Goal: Ask a question: Seek information or help from site administrators or community

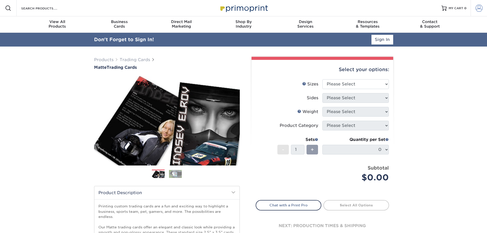
click at [478, 7] on span at bounding box center [478, 8] width 7 height 7
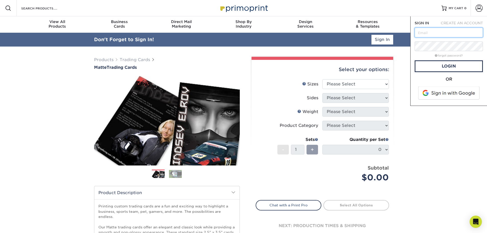
type input "purchasing@starcitygames.com"
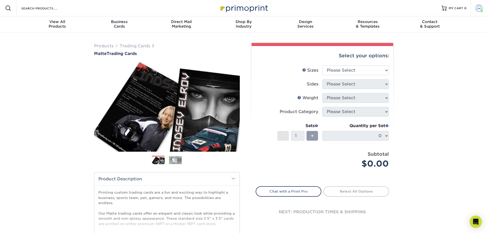
click at [478, 7] on span at bounding box center [478, 8] width 7 height 7
click at [426, 53] on link "Order History" at bounding box center [449, 56] width 64 height 7
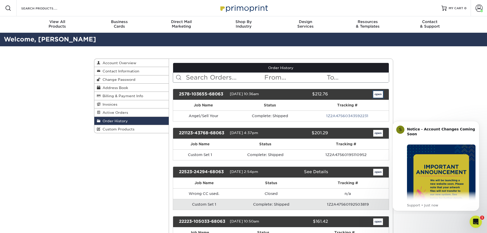
click at [377, 96] on link "open" at bounding box center [378, 94] width 10 height 7
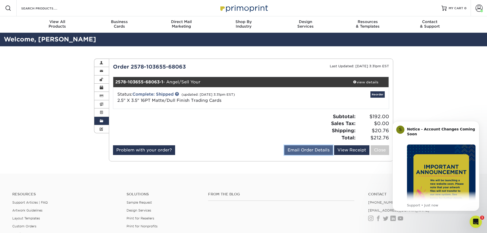
click at [305, 149] on link "Email Order Details" at bounding box center [308, 150] width 49 height 10
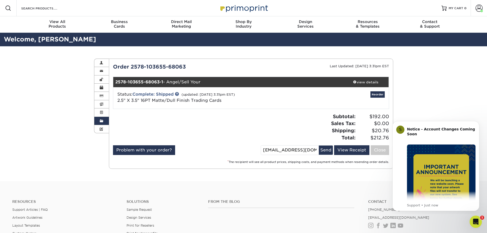
click at [280, 131] on div "Subtotal: $192.00 Sales Tax: $0.00 Shipping: $20.76 Total: $212.76" at bounding box center [322, 127] width 142 height 28
click at [354, 151] on link "View Receipt" at bounding box center [351, 150] width 35 height 10
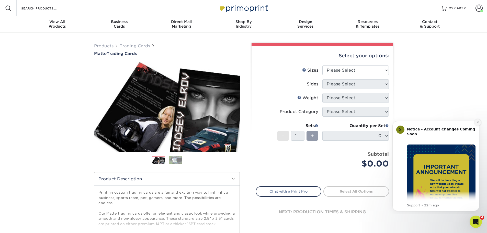
click at [477, 122] on icon "Dismiss notification" at bounding box center [478, 122] width 2 height 2
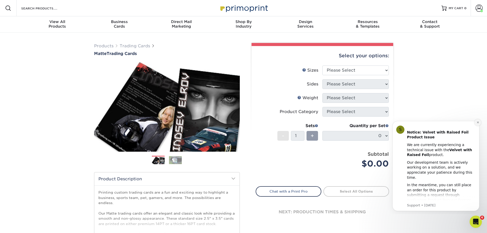
click at [476, 123] on button "Dismiss notification" at bounding box center [477, 122] width 7 height 7
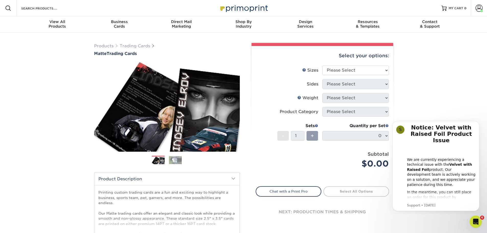
click at [476, 123] on button "Dismiss notification" at bounding box center [477, 122] width 5 height 5
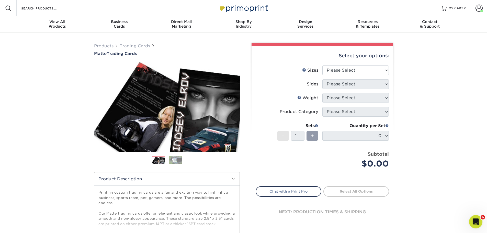
click at [476, 226] on div "Open Intercom Messenger" at bounding box center [474, 220] width 17 height 17
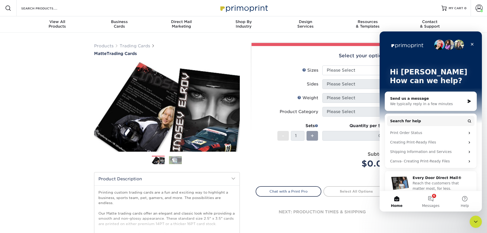
click at [425, 98] on div "Send us a message" at bounding box center [427, 98] width 75 height 5
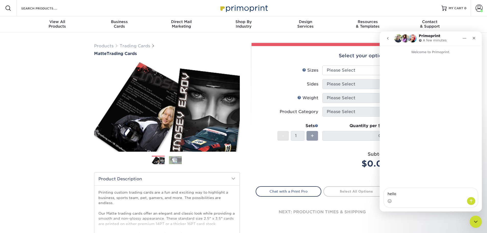
type textarea "hello"
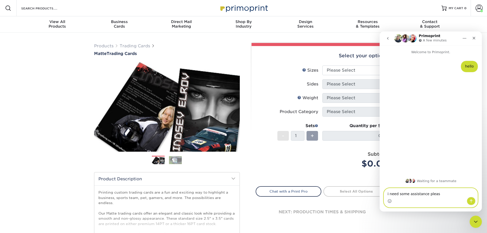
type textarea "i need some assistance please"
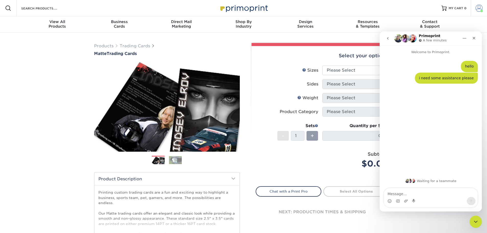
click at [477, 10] on span at bounding box center [478, 8] width 7 height 7
click at [476, 9] on span at bounding box center [478, 8] width 7 height 7
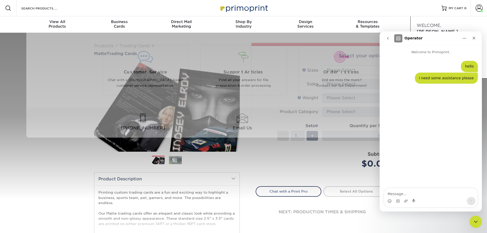
click at [404, 23] on span "Contact" at bounding box center [430, 21] width 62 height 5
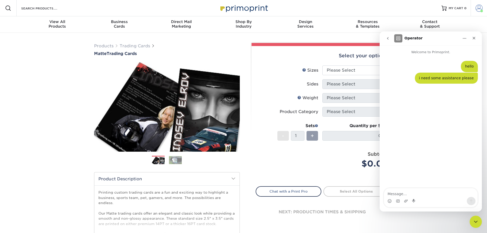
click at [479, 5] on span at bounding box center [478, 8] width 7 height 7
click at [386, 40] on icon "go back" at bounding box center [388, 38] width 4 height 4
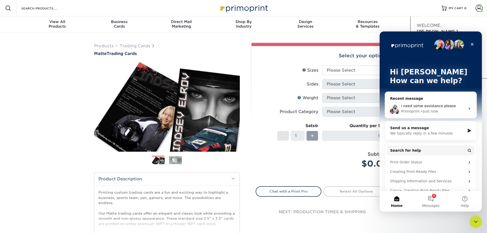
click at [467, 131] on icon "Intercom messenger" at bounding box center [469, 131] width 4 height 4
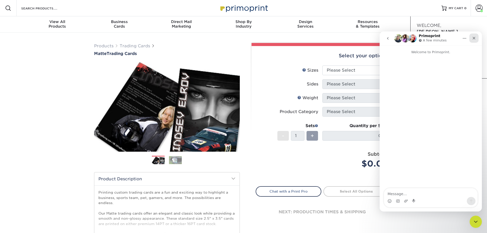
click at [472, 38] on icon "Close" at bounding box center [474, 38] width 4 height 4
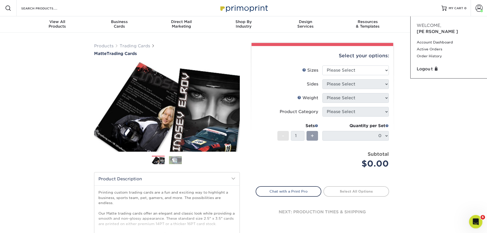
click at [472, 218] on icon "Open Intercom Messenger" at bounding box center [475, 221] width 8 height 8
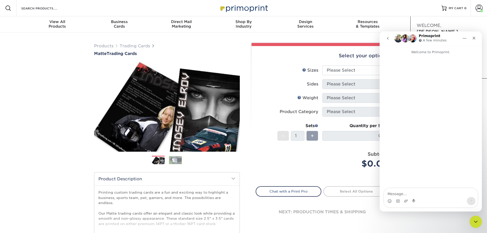
click at [428, 38] on p "A few minutes" at bounding box center [435, 40] width 24 height 5
click at [404, 39] on img "Intercom messenger" at bounding box center [405, 38] width 8 height 8
click at [413, 38] on img "Intercom messenger" at bounding box center [412, 38] width 8 height 8
click at [432, 25] on span "Welcome," at bounding box center [429, 25] width 25 height 5
click at [481, 8] on span at bounding box center [478, 8] width 7 height 7
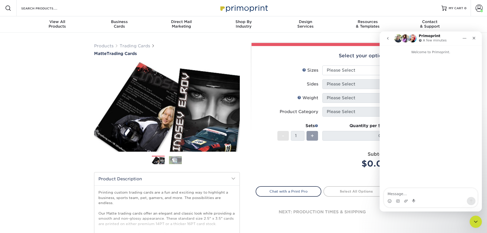
click at [465, 37] on icon "Home" at bounding box center [464, 38] width 4 height 4
click at [453, 50] on div "Expand window" at bounding box center [454, 51] width 28 height 5
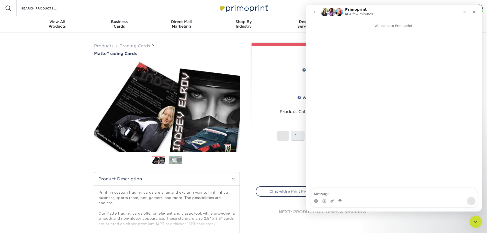
click at [427, 9] on div "Primoprint A few minutes" at bounding box center [389, 12] width 139 height 9
click at [464, 15] on button "Home" at bounding box center [464, 12] width 10 height 10
click at [447, 26] on div "Collapse window" at bounding box center [453, 24] width 30 height 5
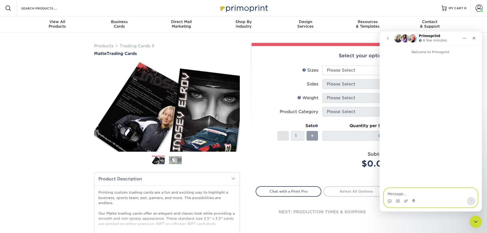
click at [396, 193] on textarea "Message…" at bounding box center [431, 192] width 94 height 9
type textarea "sorry i think i closed out the previous conversation"
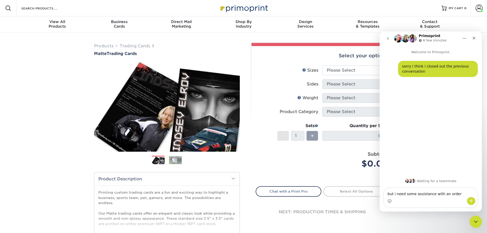
type textarea "but i need some assistance with an order"
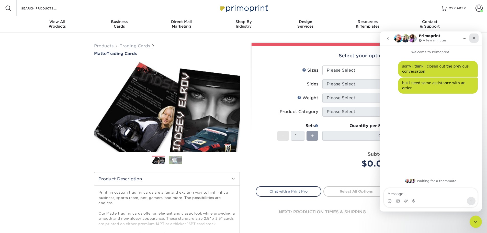
drag, startPoint x: 471, startPoint y: 39, endPoint x: 851, endPoint y: 71, distance: 380.8
click at [471, 39] on div "Close" at bounding box center [473, 37] width 9 height 9
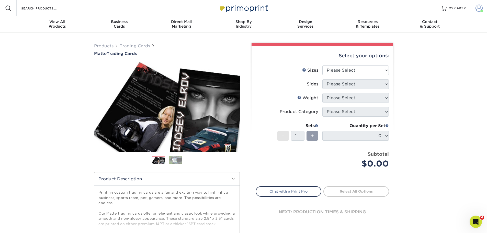
click at [479, 9] on span at bounding box center [478, 8] width 7 height 7
click at [430, 53] on link "Order History" at bounding box center [449, 56] width 64 height 7
click at [479, 5] on span at bounding box center [478, 8] width 7 height 7
click at [431, 53] on link "Order History" at bounding box center [449, 56] width 64 height 7
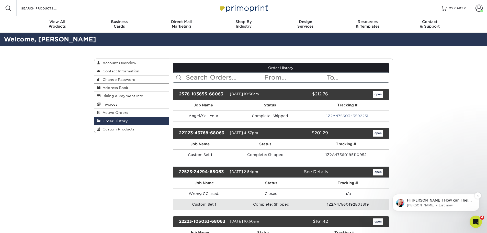
click at [429, 206] on p "[PERSON_NAME] • Just now" at bounding box center [440, 205] width 66 height 5
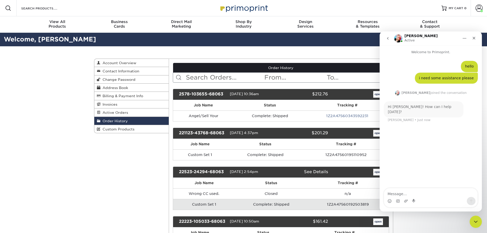
scroll to position [1, 0]
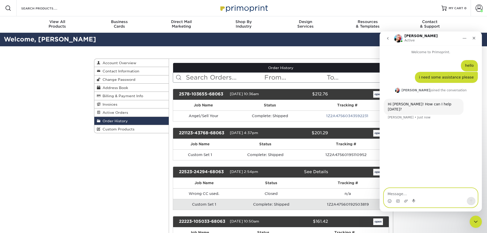
click at [404, 190] on textarea "Message…" at bounding box center [431, 192] width 94 height 9
type textarea "i need to create an order"
type textarea "s"
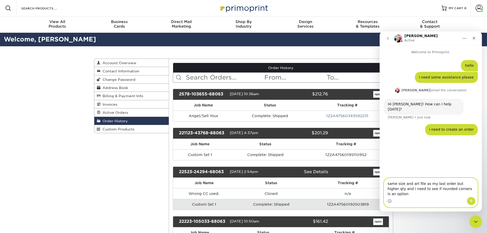
type textarea "same size and art file as my last order but higher qty and i need to see if rou…"
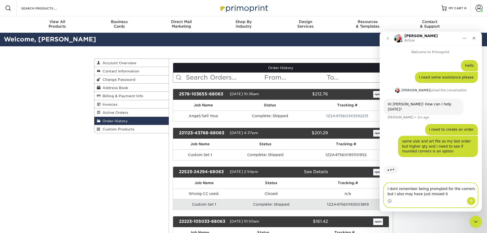
type textarea "i dont remember being prompted for the corners but i also may have just missed …"
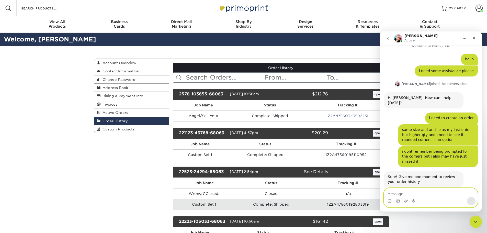
scroll to position [7, 0]
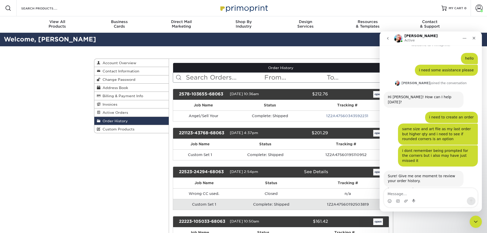
click at [400, 199] on div "Intercom messenger" at bounding box center [431, 201] width 94 height 8
click at [397, 193] on textarea "Message…" at bounding box center [431, 192] width 94 height 9
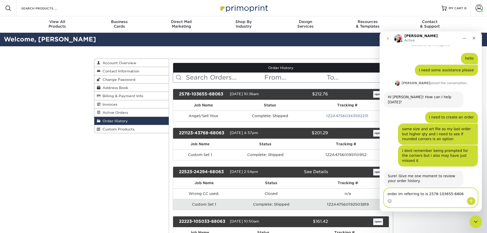
type textarea "order im referring to is 2578-103655-68063"
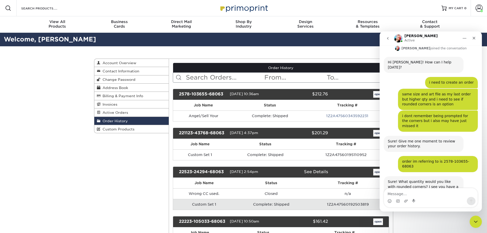
scroll to position [53, 0]
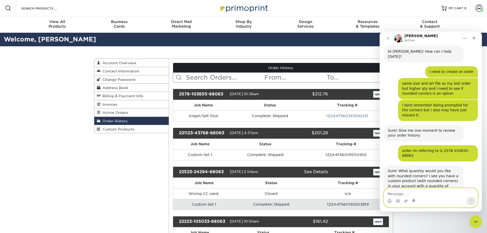
click at [393, 193] on textarea "Message…" at bounding box center [431, 192] width 94 height 9
type textarea "55,000"
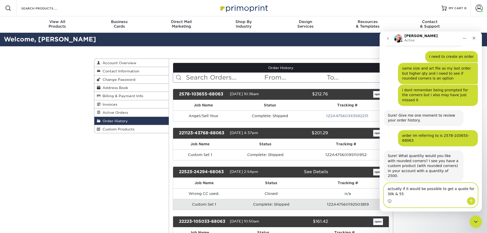
scroll to position [73, 0]
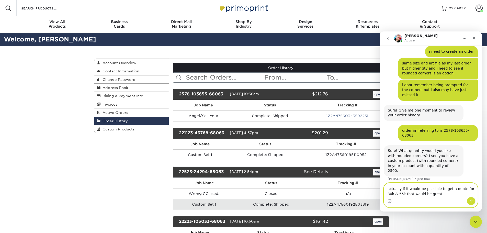
type textarea "actually if it would be possible to get a quote for 30k & 55k that would be gre…"
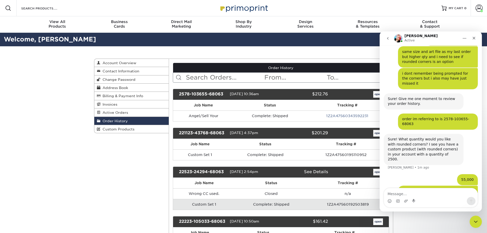
drag, startPoint x: 468, startPoint y: 190, endPoint x: 465, endPoint y: 181, distance: 9.5
click at [467, 189] on div "Welcome to Primoprint. hello Christopher • 5m ago i need some assistance please…" at bounding box center [430, 128] width 102 height 166
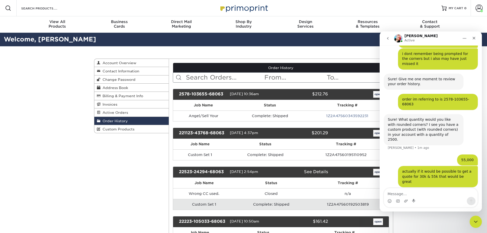
click at [393, 154] on div "55,000 Christopher • Just now" at bounding box center [431, 160] width 94 height 12
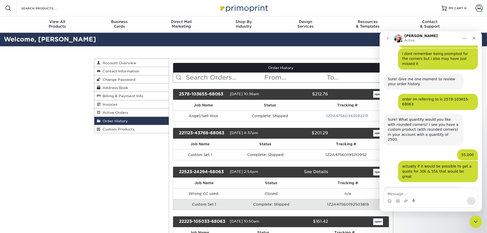
scroll to position [120, 0]
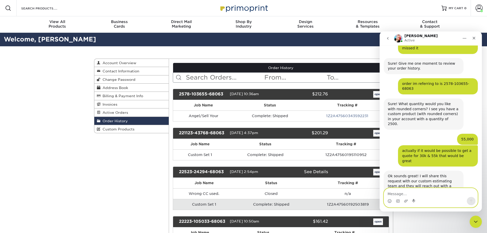
click at [405, 192] on textarea "Message…" at bounding box center [431, 192] width 94 height 9
type textarea "yep thats perfect"
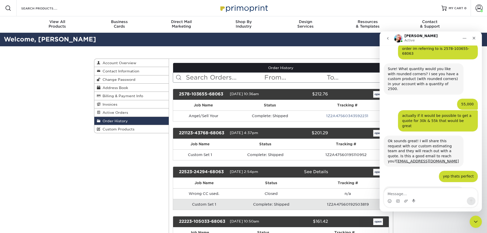
scroll to position [155, 0]
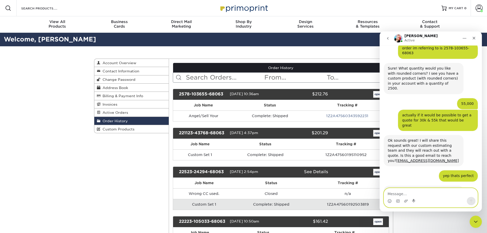
click at [399, 193] on textarea "Message…" at bounding box center [431, 192] width 94 height 9
type textarea "j"
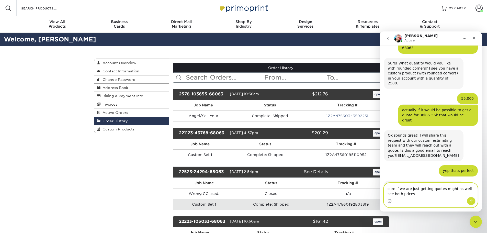
type textarea "sure if we are just getting quotes might as well see both prices"
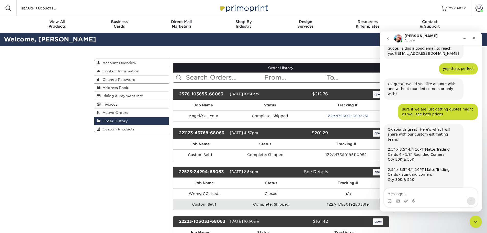
scroll to position [266, 0]
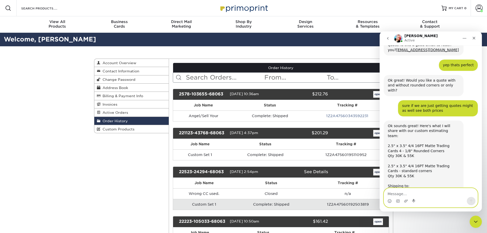
click at [409, 191] on textarea "Message…" at bounding box center [431, 192] width 94 height 9
type textarea "s"
type textarea "looks good to me"
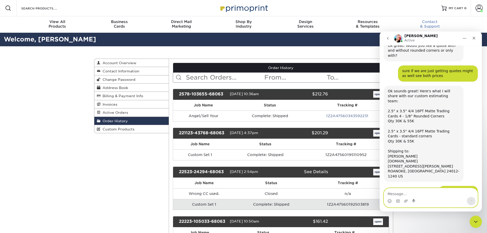
scroll to position [311, 0]
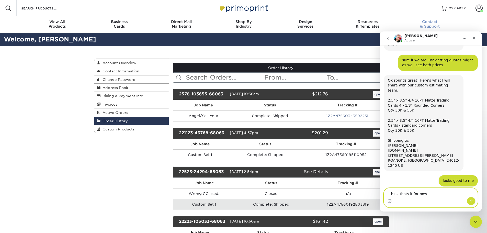
type textarea "i think thats it for now"
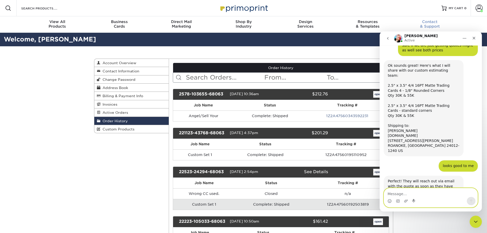
scroll to position [326, 0]
type textarea "thank you very much"
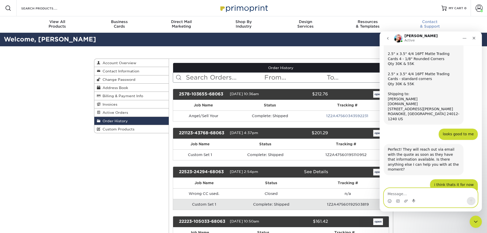
scroll to position [358, 0]
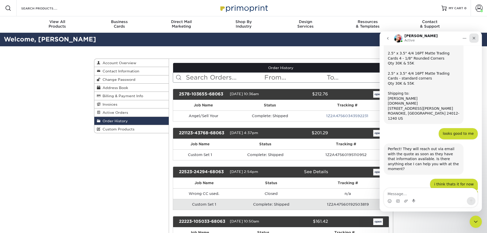
click at [472, 37] on icon "Close" at bounding box center [474, 38] width 4 height 4
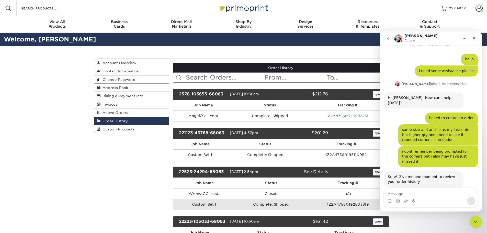
scroll to position [22, 0]
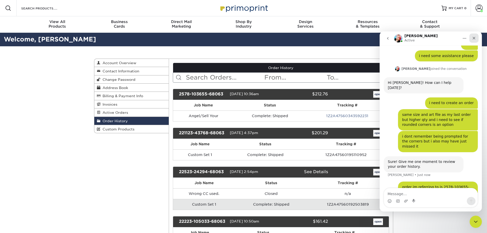
click at [474, 38] on icon "Close" at bounding box center [473, 38] width 3 height 3
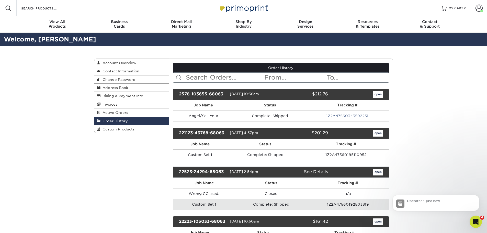
scroll to position [42, 0]
click at [378, 94] on link "open" at bounding box center [378, 94] width 10 height 7
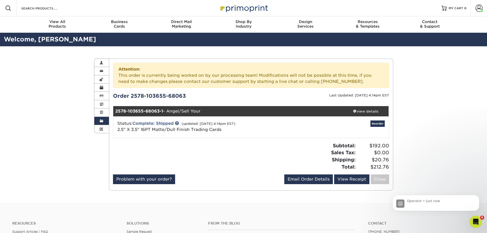
click at [427, 123] on div "Order History Account Overview Contact Information Change Password Address Book…" at bounding box center [243, 124] width 487 height 156
click at [177, 122] on link at bounding box center [177, 123] width 4 height 4
